Goal: Check status: Check status

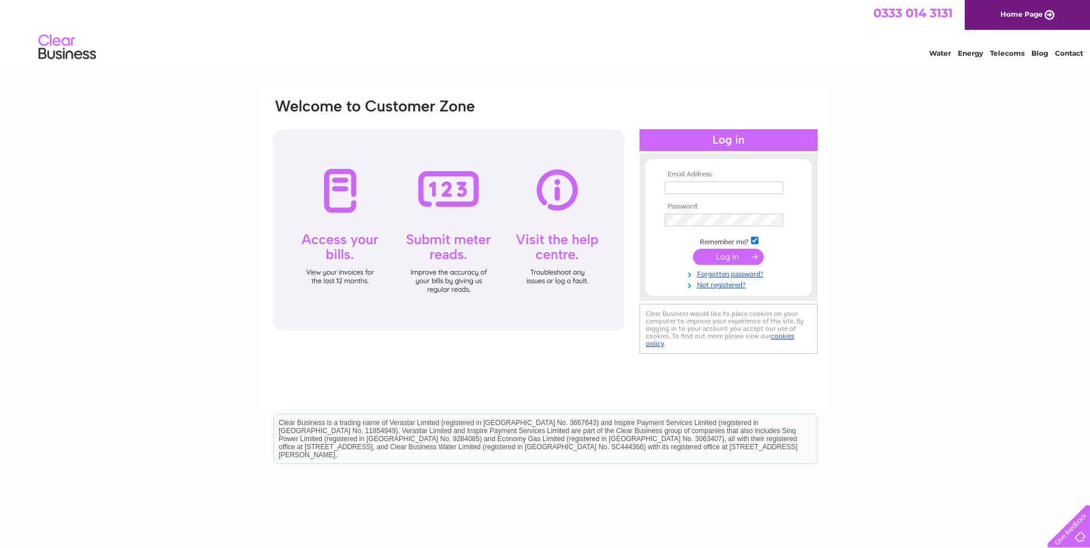
type input "[EMAIL_ADDRESS][DOMAIN_NAME]"
click at [718, 256] on input "submit" at bounding box center [728, 257] width 71 height 16
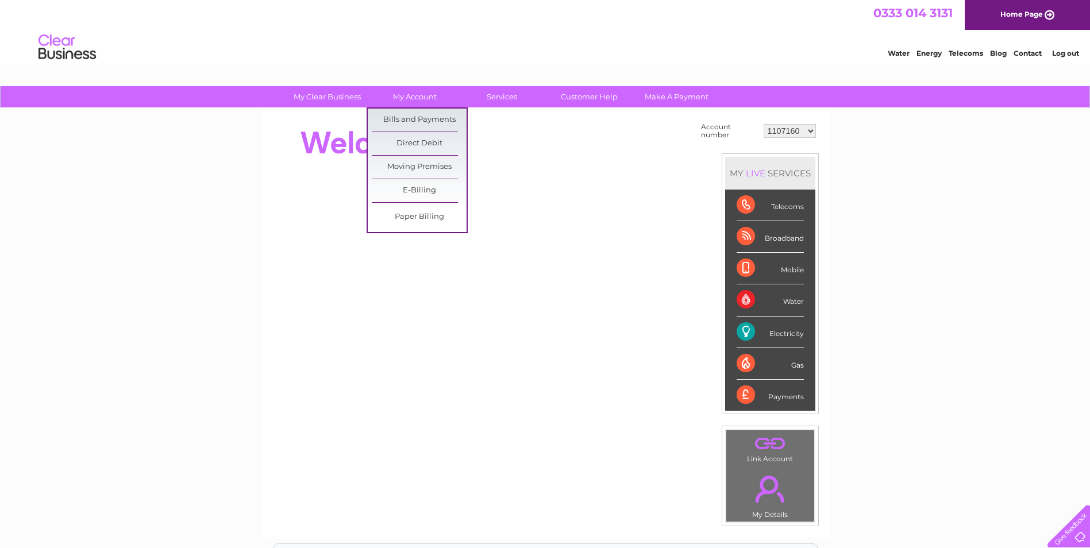
click at [408, 114] on link "Bills and Payments" at bounding box center [419, 120] width 95 height 23
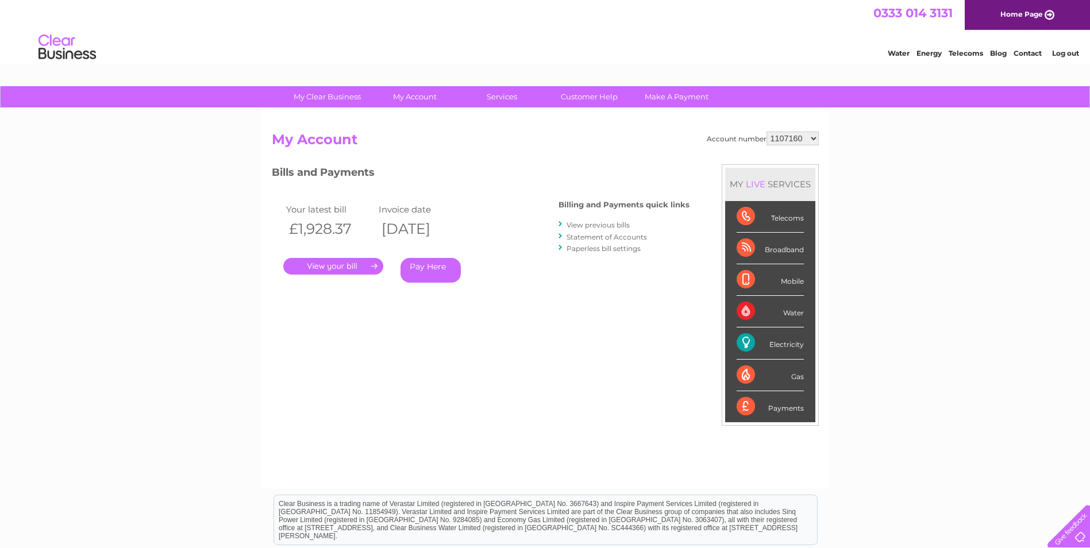
click at [804, 143] on select "1107160 30309693" at bounding box center [792, 139] width 52 height 14
select select "30309693"
click at [766, 132] on select "1107160 30309693" at bounding box center [792, 139] width 52 height 14
